Goal: Find specific page/section: Find specific page/section

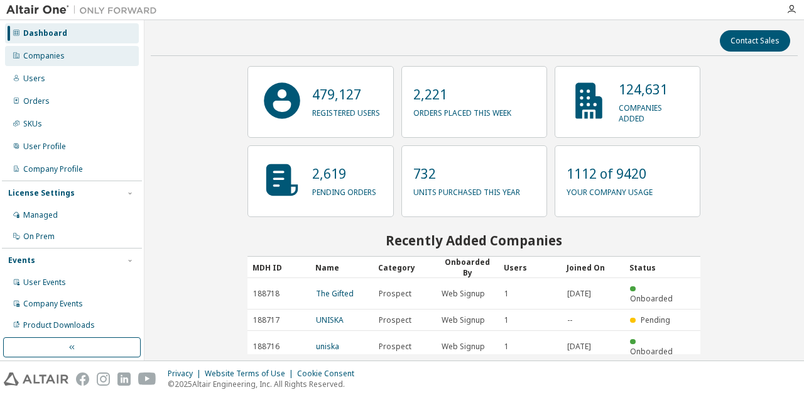
click at [25, 61] on div "Companies" at bounding box center [72, 56] width 134 height 20
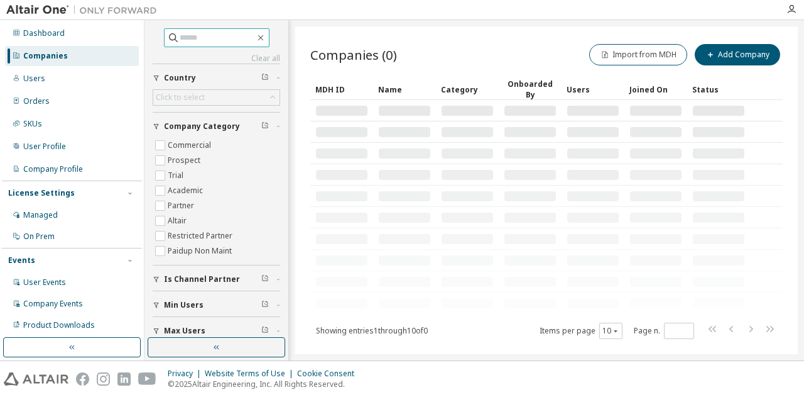
click at [217, 46] on span at bounding box center [217, 37] width 106 height 19
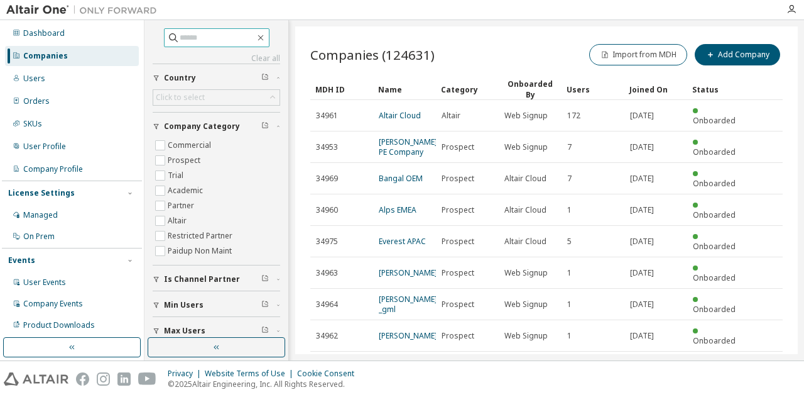
click at [210, 40] on input "text" at bounding box center [217, 37] width 75 height 13
type input "*****"
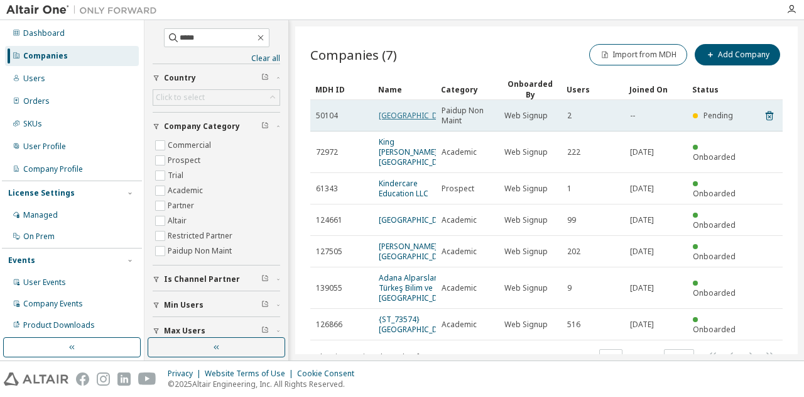
click at [402, 121] on link "[GEOGRAPHIC_DATA]" at bounding box center [416, 115] width 75 height 11
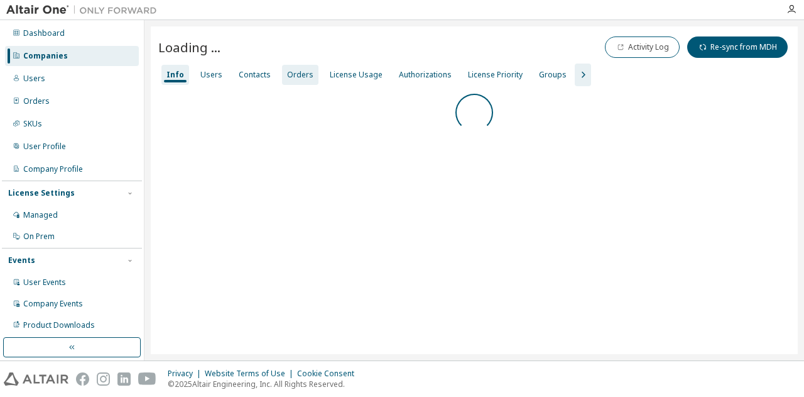
click at [297, 73] on div "Orders" at bounding box center [300, 75] width 26 height 10
